Goal: Task Accomplishment & Management: Complete application form

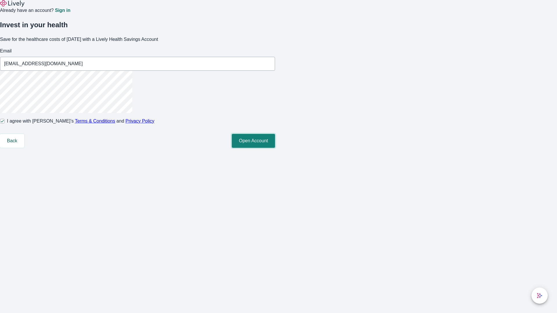
click at [275, 148] on button "Open Account" at bounding box center [253, 141] width 43 height 14
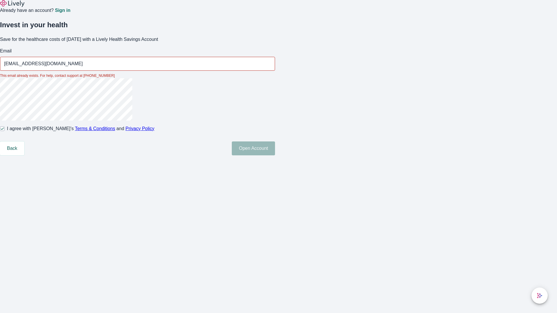
type input "[EMAIL_ADDRESS][DOMAIN_NAME]"
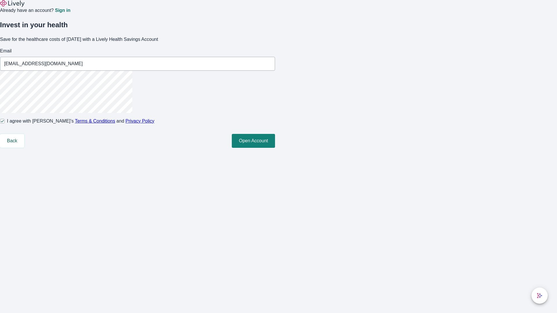
click at [5, 124] on input "I agree with Lively’s Terms & Conditions and Privacy Policy" at bounding box center [2, 121] width 5 height 5
checkbox input "false"
type input "[EMAIL_ADDRESS][DOMAIN_NAME]"
click at [5, 124] on input "I agree with Lively’s Terms & Conditions and Privacy Policy" at bounding box center [2, 121] width 5 height 5
checkbox input "true"
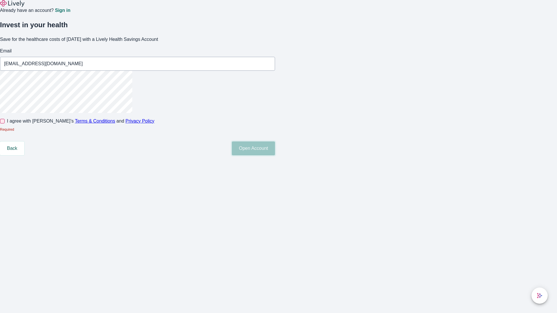
click at [275, 155] on button "Open Account" at bounding box center [253, 149] width 43 height 14
